Goal: Transaction & Acquisition: Purchase product/service

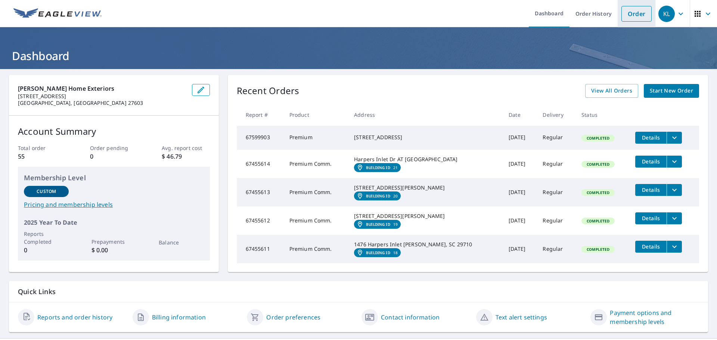
click at [630, 15] on link "Order" at bounding box center [637, 14] width 30 height 16
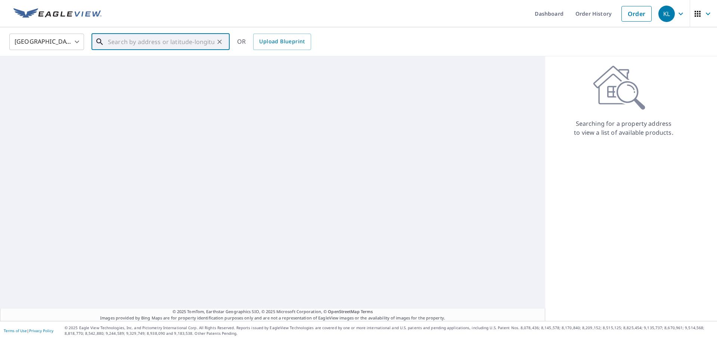
click at [126, 39] on input "text" at bounding box center [161, 41] width 106 height 21
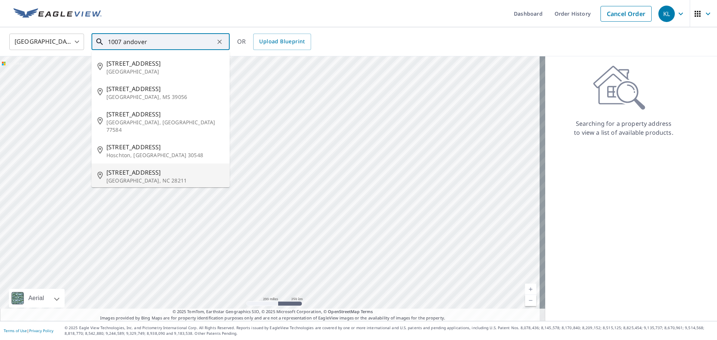
click at [166, 177] on p "[GEOGRAPHIC_DATA], NC 28211" at bounding box center [164, 180] width 117 height 7
type input "[STREET_ADDRESS]"
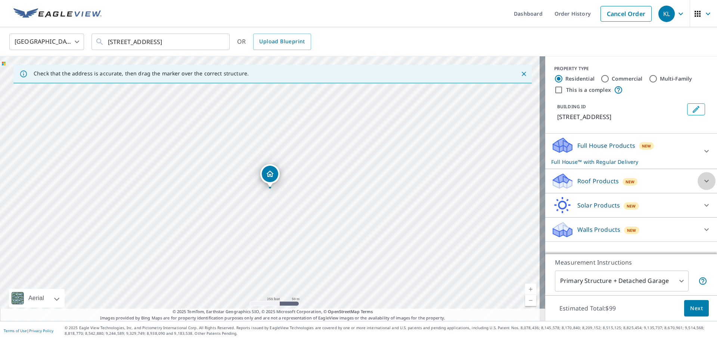
click at [705, 179] on icon at bounding box center [706, 181] width 9 height 9
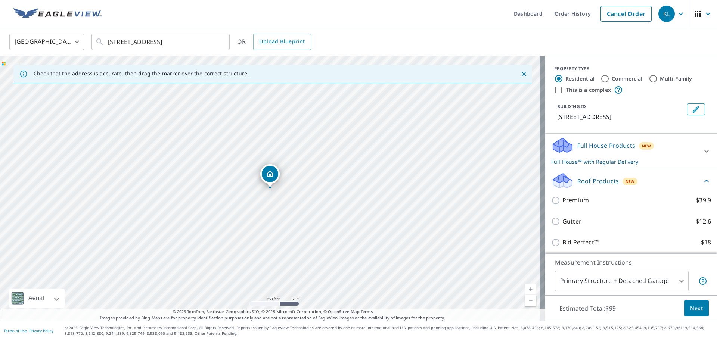
click at [572, 194] on div "Premium $39.9" at bounding box center [631, 200] width 160 height 21
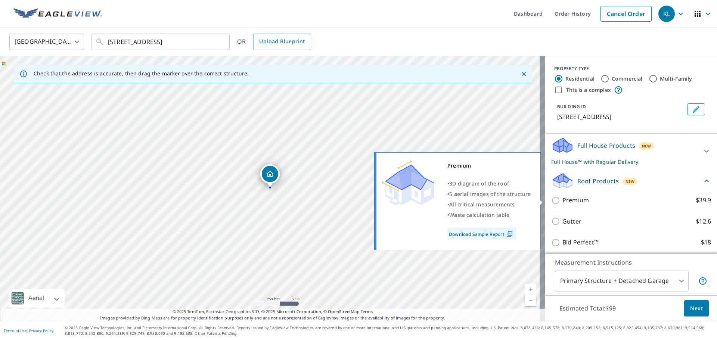
click at [569, 202] on p "Premium" at bounding box center [576, 200] width 27 height 9
click at [563, 202] on input "Premium $39.9" at bounding box center [556, 200] width 11 height 9
checkbox input "true"
checkbox input "false"
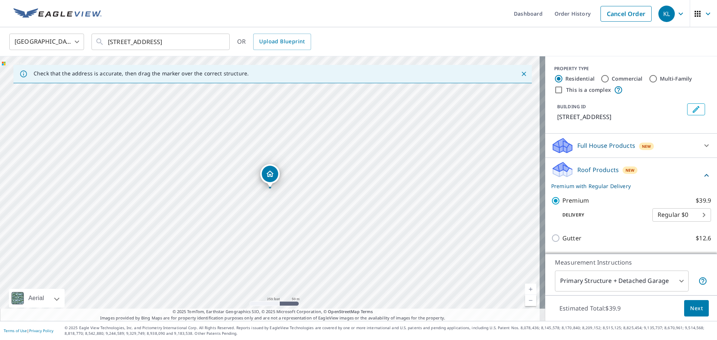
click at [697, 311] on button "Next" at bounding box center [696, 308] width 25 height 17
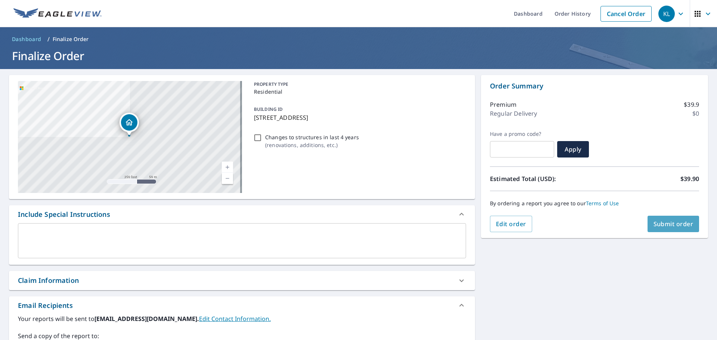
click at [658, 222] on span "Submit order" at bounding box center [674, 224] width 40 height 8
checkbox input "true"
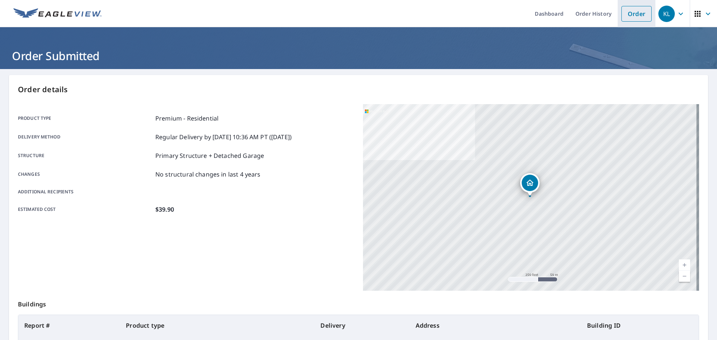
click at [631, 16] on link "Order" at bounding box center [637, 14] width 30 height 16
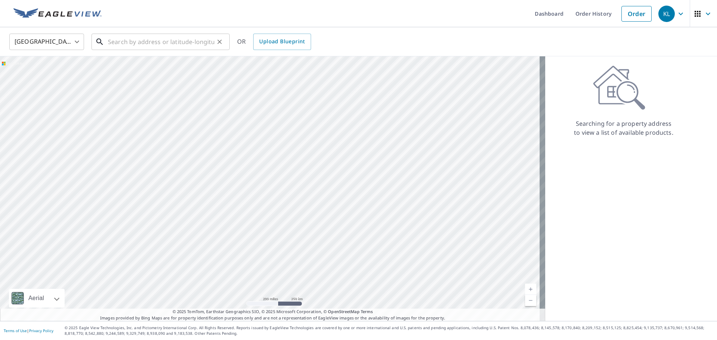
click at [145, 44] on input "text" at bounding box center [161, 41] width 106 height 21
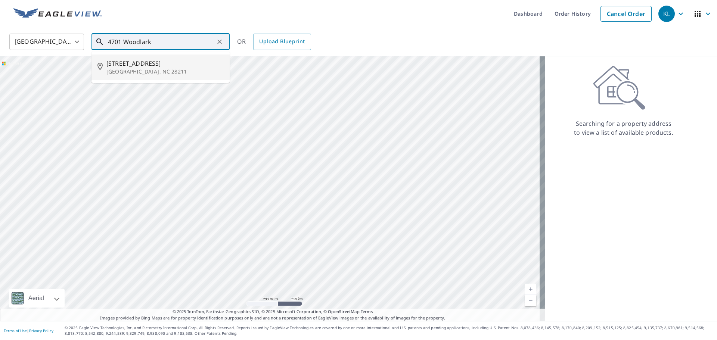
click at [139, 65] on span "[STREET_ADDRESS]" at bounding box center [164, 63] width 117 height 9
type input "[STREET_ADDRESS]"
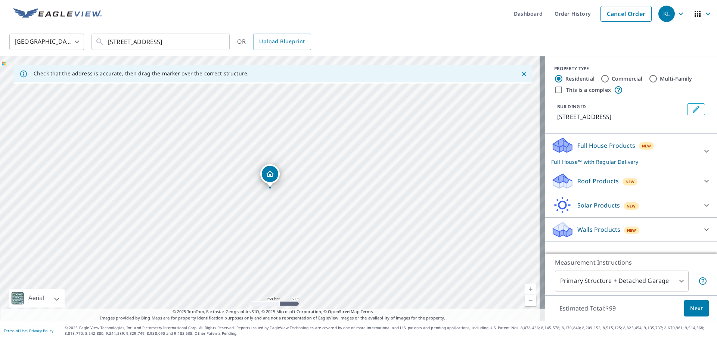
click at [703, 185] on icon at bounding box center [706, 181] width 9 height 9
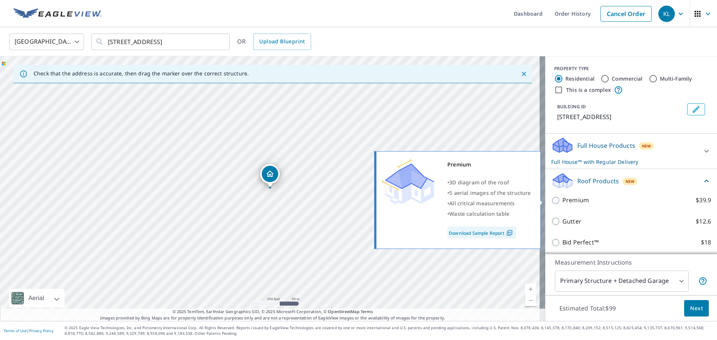
click at [579, 201] on p "Premium" at bounding box center [576, 200] width 27 height 9
click at [563, 201] on input "Premium $39.9" at bounding box center [556, 200] width 11 height 9
checkbox input "true"
checkbox input "false"
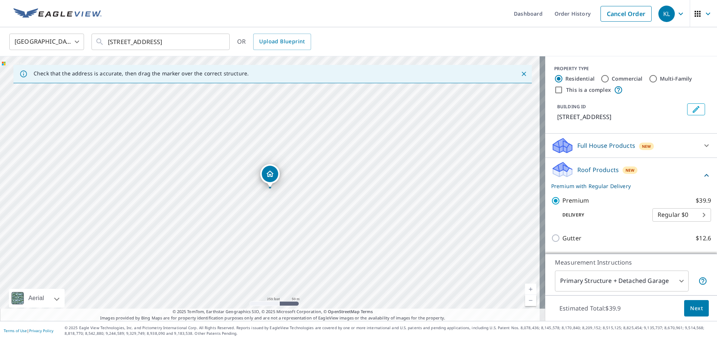
click at [691, 308] on span "Next" at bounding box center [696, 308] width 13 height 9
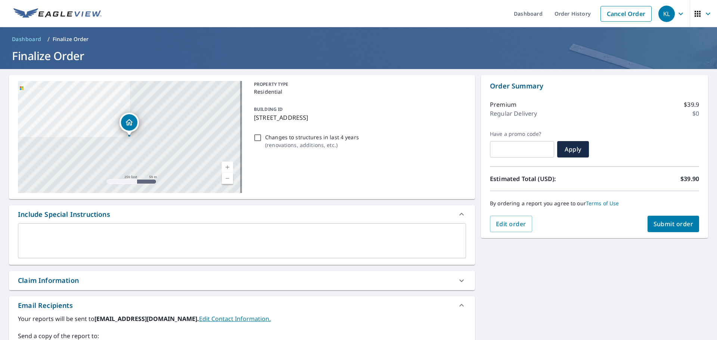
click at [659, 225] on span "Submit order" at bounding box center [674, 224] width 40 height 8
checkbox input "true"
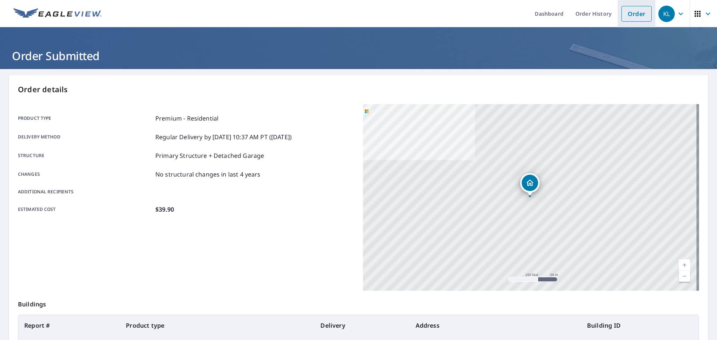
click at [624, 16] on link "Order" at bounding box center [637, 14] width 30 height 16
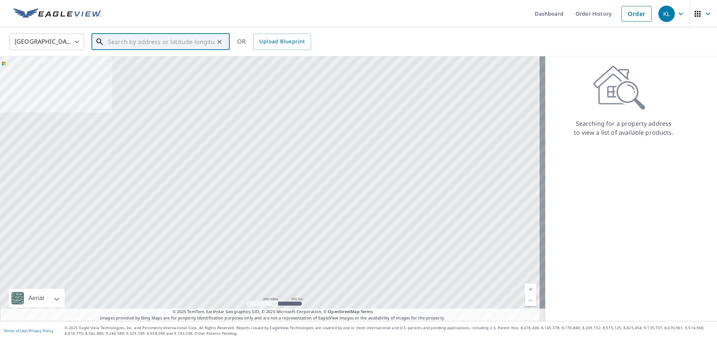
drag, startPoint x: 143, startPoint y: 39, endPoint x: 144, endPoint y: 35, distance: 4.1
click at [143, 39] on input "text" at bounding box center [161, 41] width 106 height 21
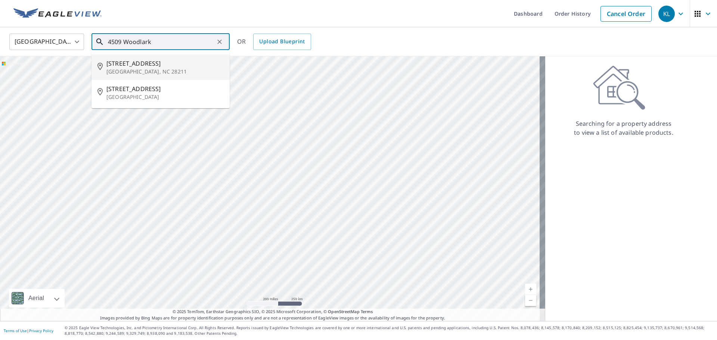
click at [138, 71] on p "[GEOGRAPHIC_DATA], NC 28211" at bounding box center [164, 71] width 117 height 7
type input "[STREET_ADDRESS]"
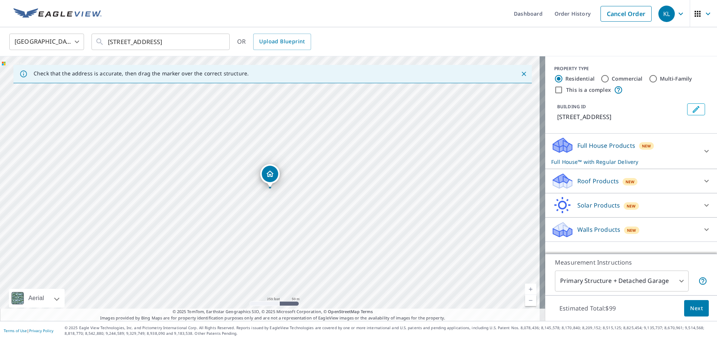
click at [583, 186] on div "Roof Products New" at bounding box center [624, 182] width 146 height 18
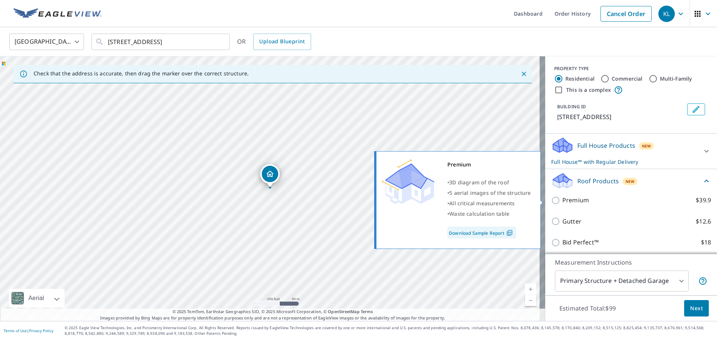
click at [567, 200] on p "Premium" at bounding box center [576, 200] width 27 height 9
click at [563, 200] on input "Premium $39.9" at bounding box center [556, 200] width 11 height 9
checkbox input "true"
checkbox input "false"
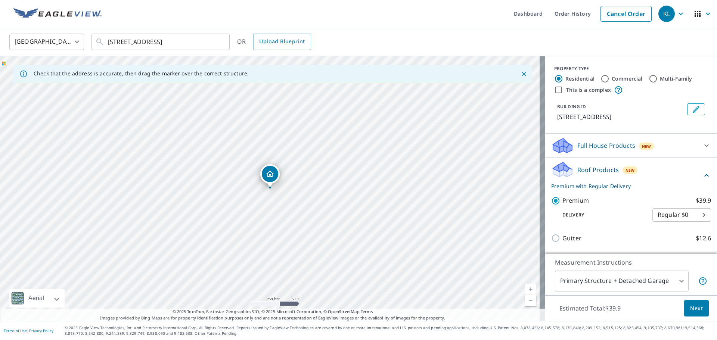
click at [682, 319] on div "Estimated Total: $39.9 Next" at bounding box center [631, 308] width 172 height 26
click at [691, 313] on span "Next" at bounding box center [696, 308] width 13 height 9
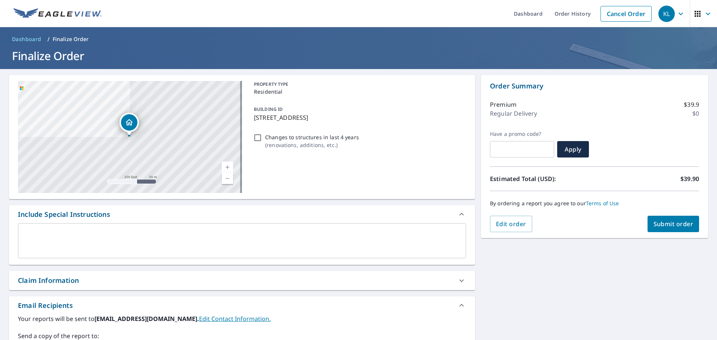
click at [658, 219] on button "Submit order" at bounding box center [674, 224] width 52 height 16
checkbox input "true"
